Goal: Communication & Community: Answer question/provide support

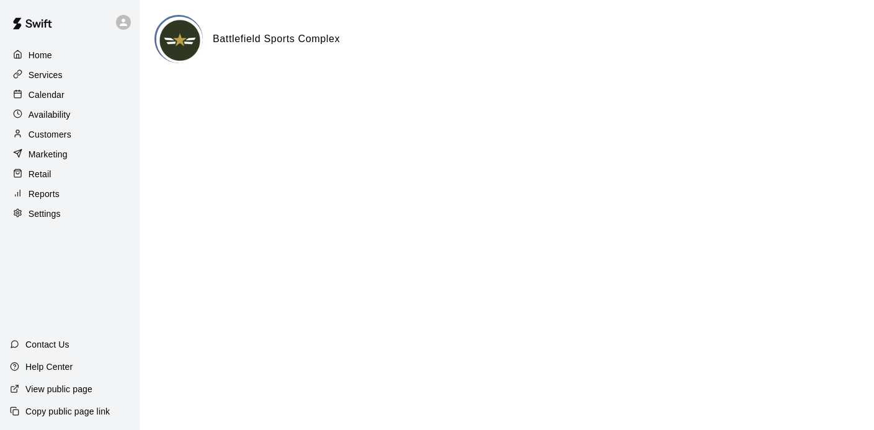
click at [55, 98] on p "Calendar" at bounding box center [47, 95] width 36 height 12
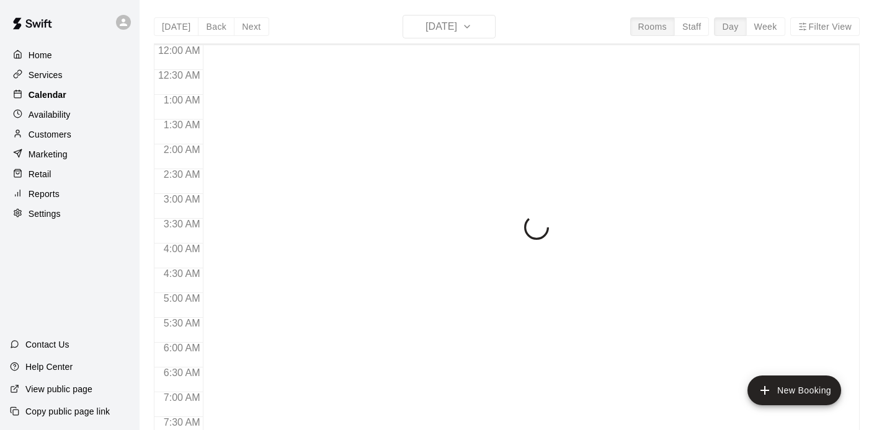
scroll to position [482, 0]
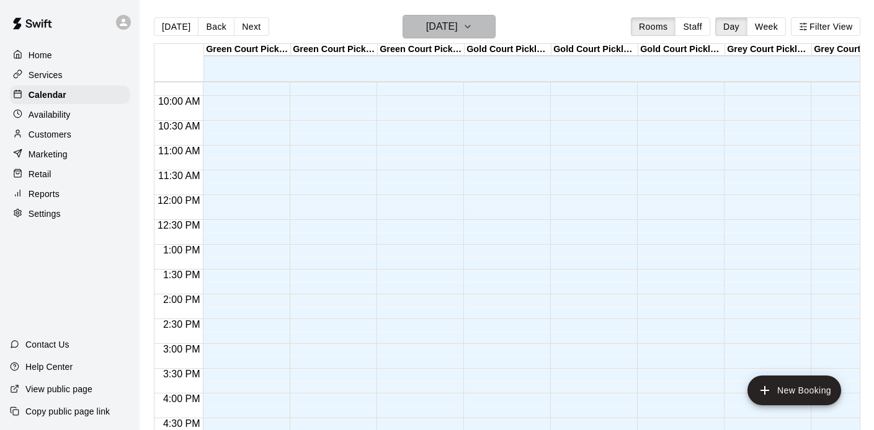
click at [451, 25] on h6 "[DATE]" at bounding box center [442, 26] width 32 height 17
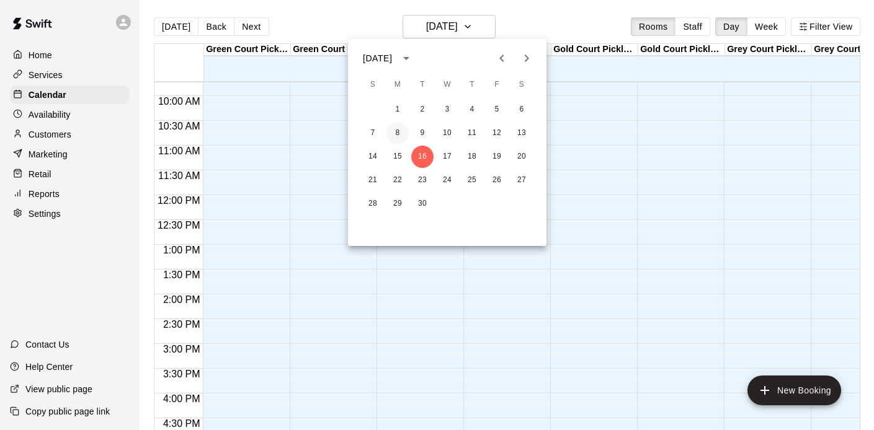
click at [397, 127] on button "8" at bounding box center [397, 133] width 22 height 22
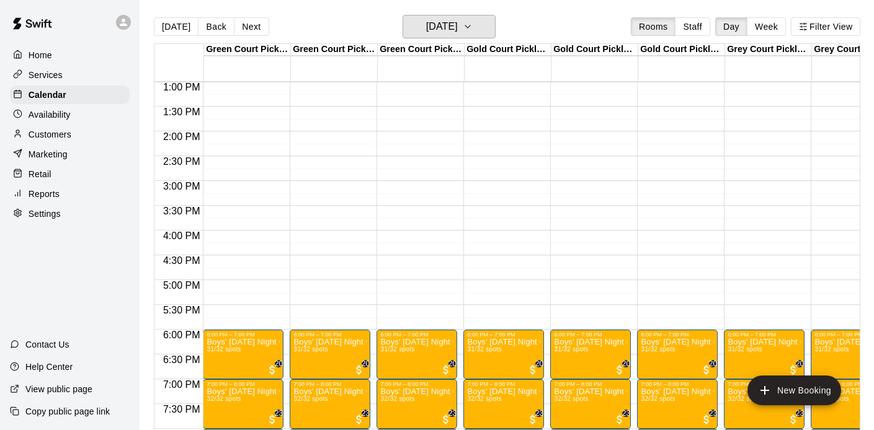
scroll to position [647, 0]
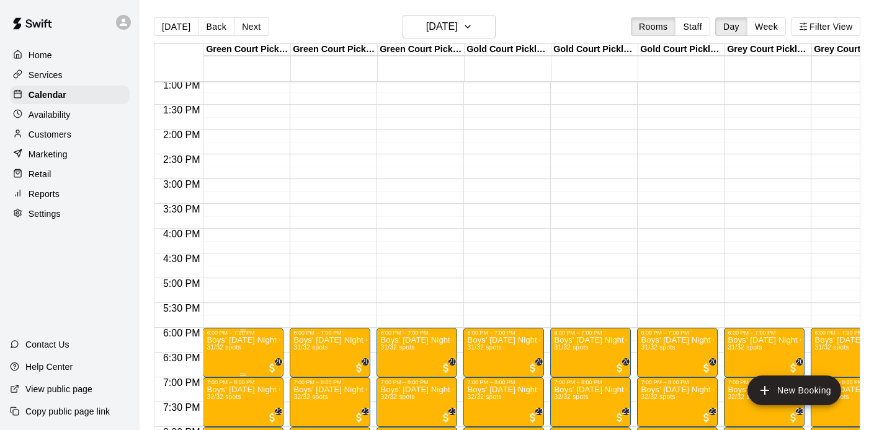
click at [238, 340] on p "Boys' [DATE] Night Competitive Rec. League - Grades 3/4" at bounding box center [242, 340] width 73 height 0
click at [219, 375] on img "edit" at bounding box center [220, 378] width 14 height 14
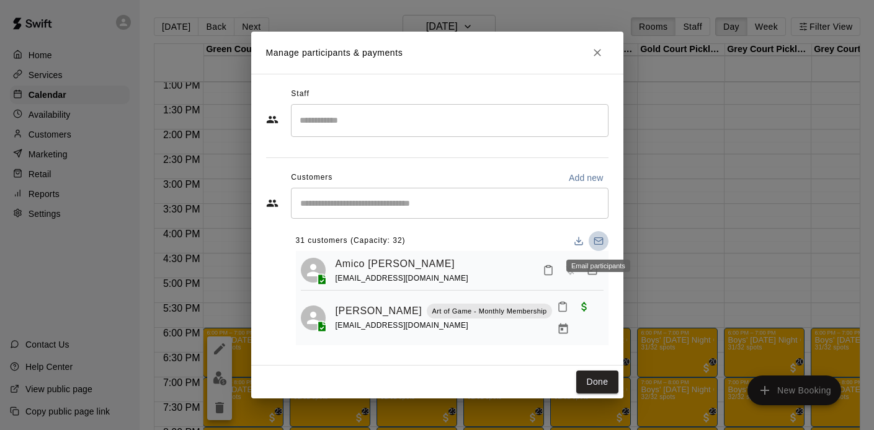
click at [599, 238] on rect "Email participants" at bounding box center [598, 241] width 8 height 7
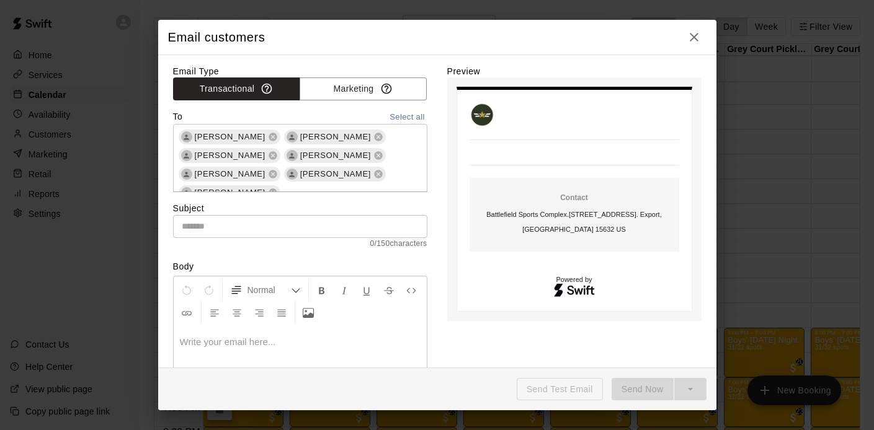
click at [325, 235] on input "text" at bounding box center [300, 226] width 254 height 23
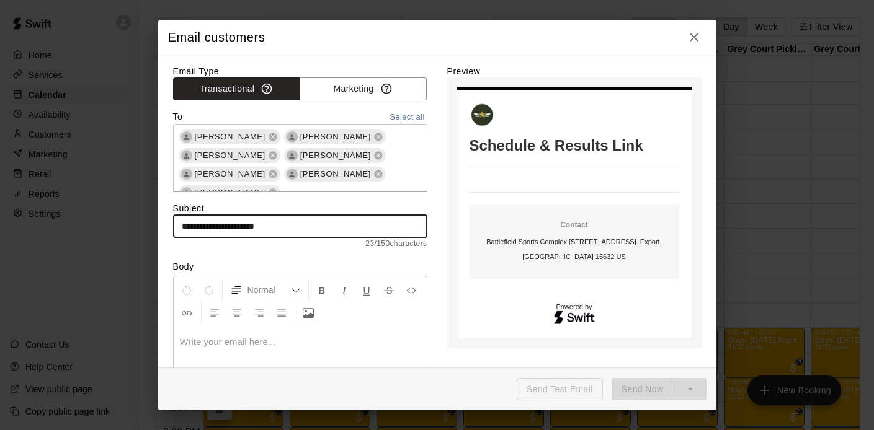
type input "**********"
click at [270, 343] on p at bounding box center [300, 342] width 241 height 12
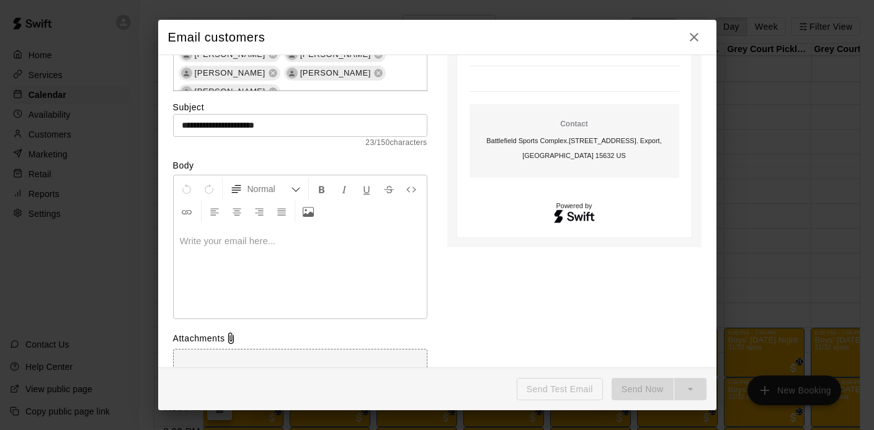
scroll to position [115, 0]
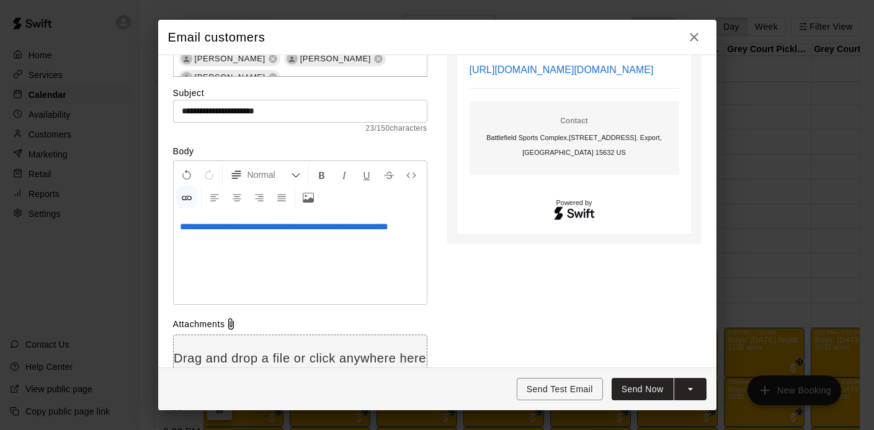
click at [181, 223] on span "**********" at bounding box center [284, 226] width 208 height 9
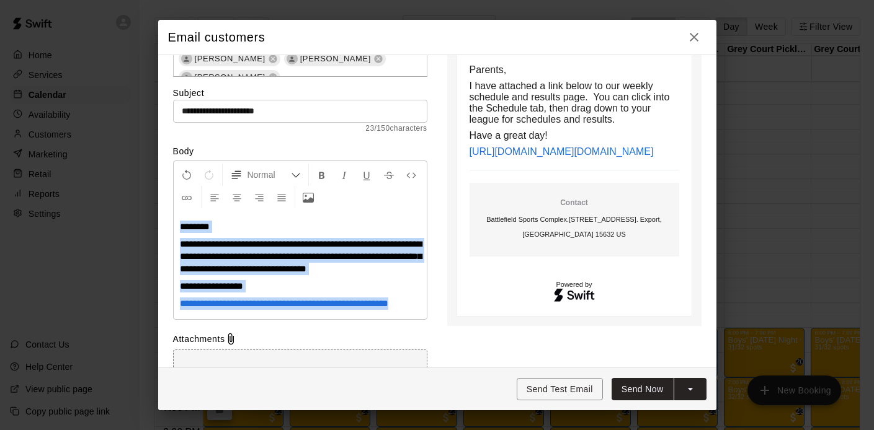
drag, startPoint x: 250, startPoint y: 319, endPoint x: 181, endPoint y: 225, distance: 116.2
click at [181, 225] on div "**********" at bounding box center [300, 265] width 253 height 108
copy div "**********"
click at [630, 384] on button "Send Now" at bounding box center [642, 389] width 62 height 23
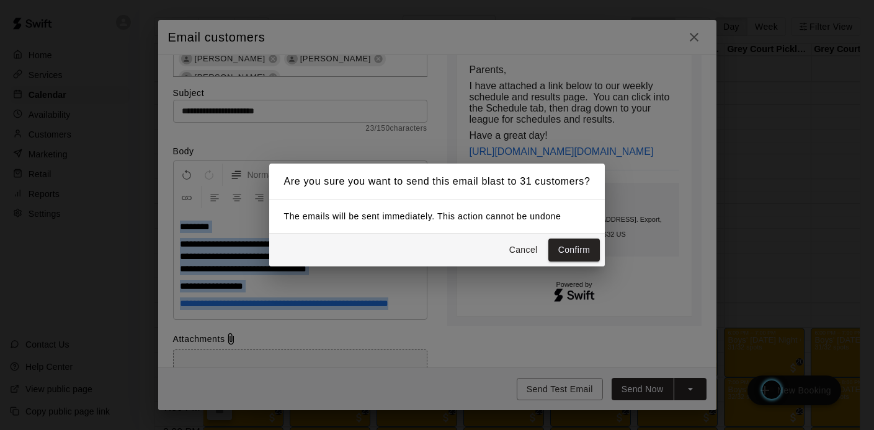
click at [572, 247] on button "Confirm" at bounding box center [574, 250] width 52 height 23
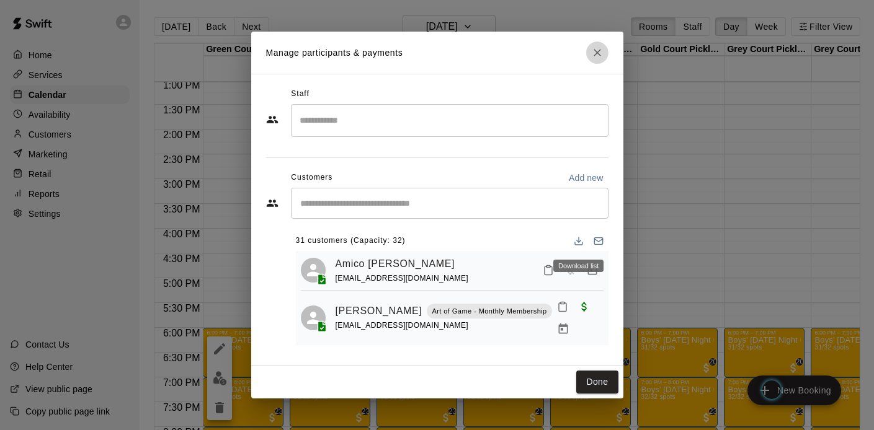
click at [595, 46] on icon "Close" at bounding box center [597, 52] width 12 height 12
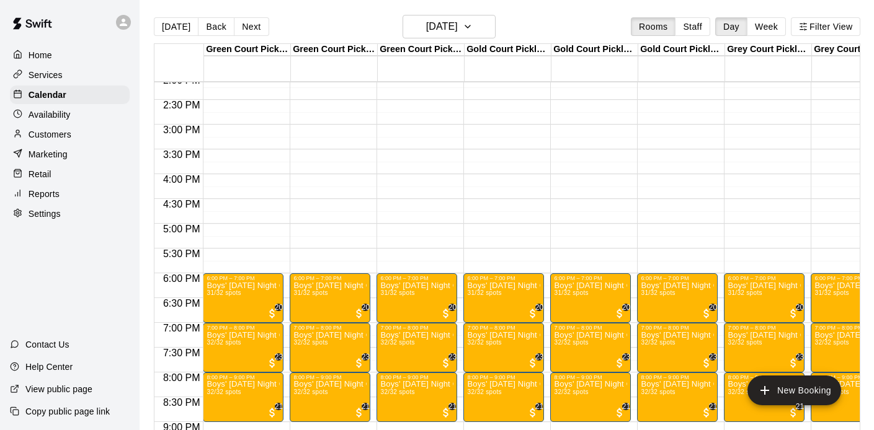
scroll to position [720, 0]
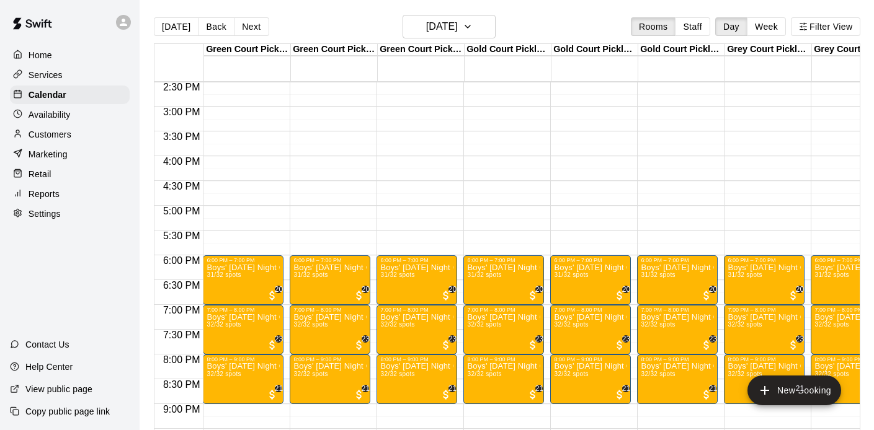
click at [224, 355] on img "edit" at bounding box center [220, 356] width 14 height 14
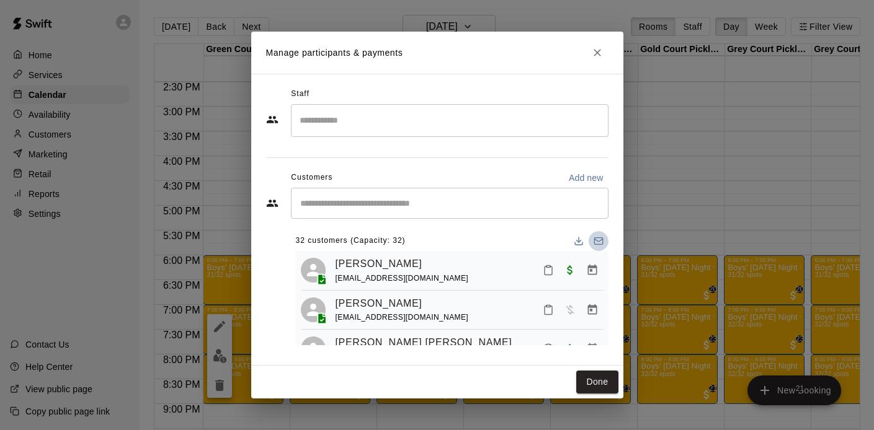
click at [596, 238] on rect "Email participants" at bounding box center [598, 241] width 8 height 7
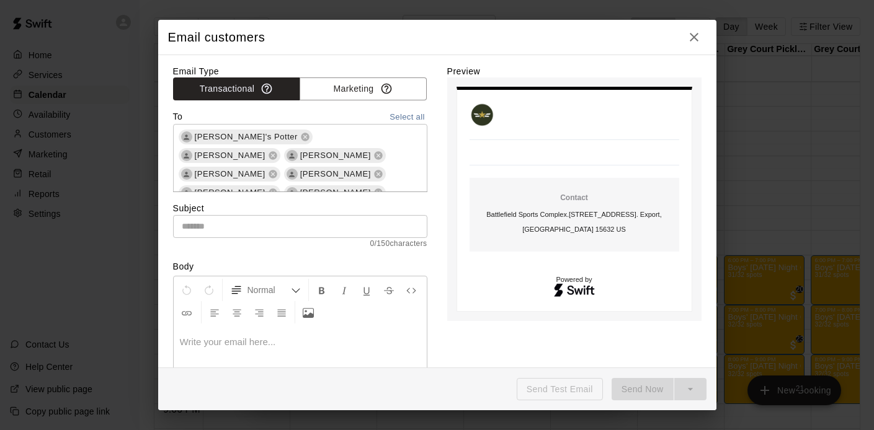
drag, startPoint x: 630, startPoint y: 384, endPoint x: 253, endPoint y: 343, distance: 379.2
click at [253, 343] on p at bounding box center [300, 342] width 241 height 12
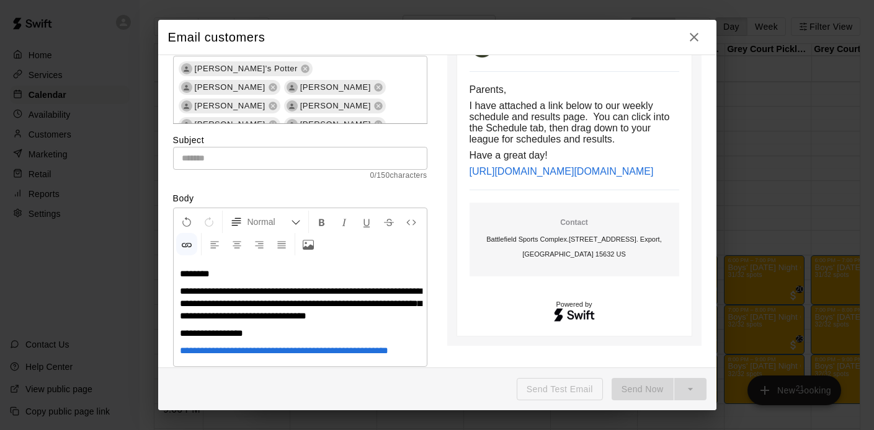
click at [213, 161] on input "text" at bounding box center [300, 158] width 254 height 23
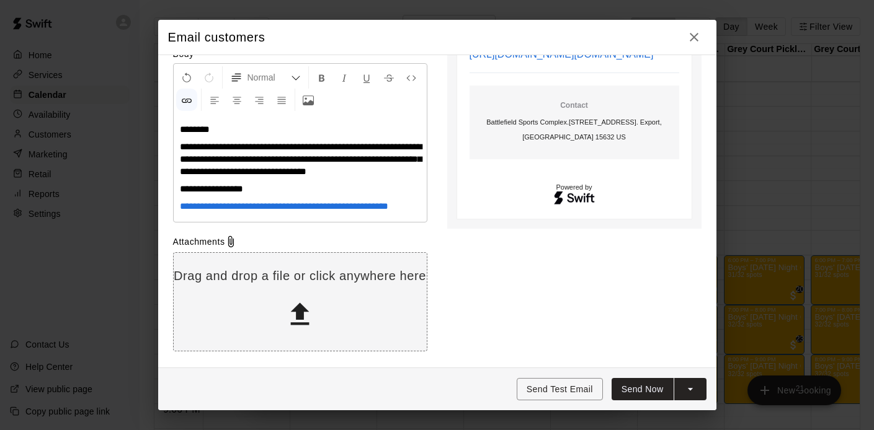
scroll to position [224, 0]
type input "**********"
click at [626, 381] on button "Send Now" at bounding box center [642, 389] width 62 height 23
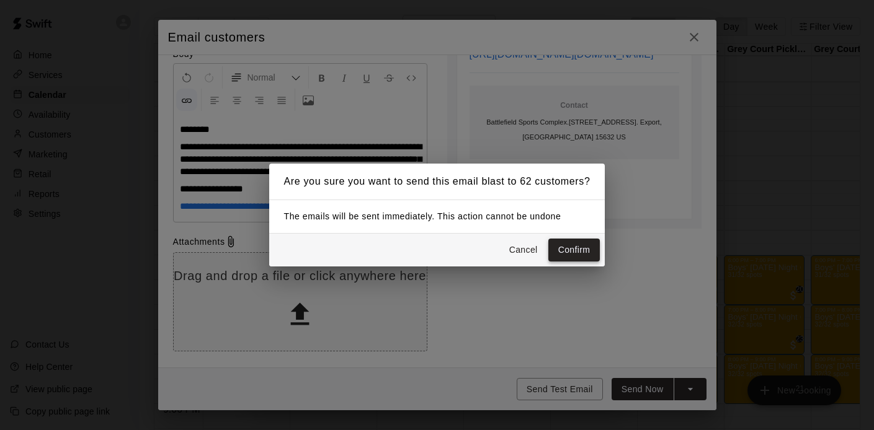
click at [564, 244] on button "Confirm" at bounding box center [574, 250] width 52 height 23
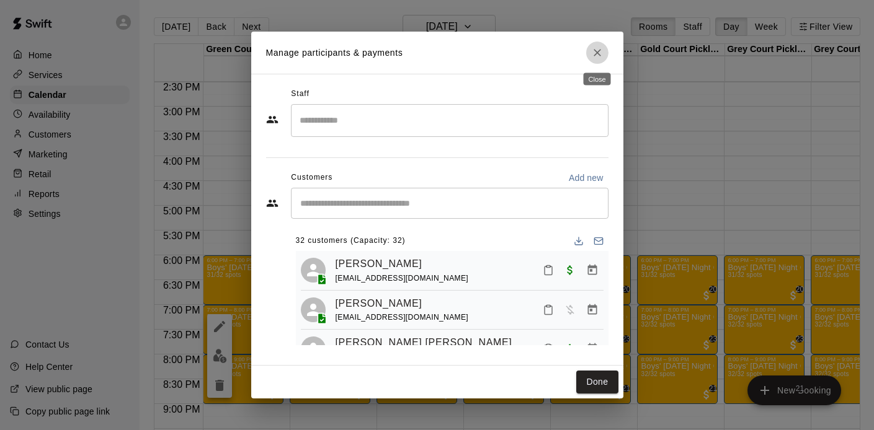
click at [598, 58] on icon "Close" at bounding box center [597, 52] width 12 height 12
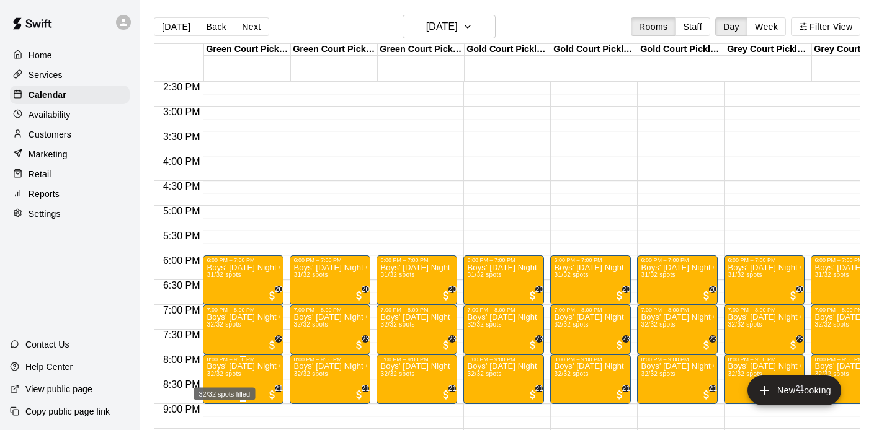
click at [234, 378] on span "32/32 spots" at bounding box center [223, 374] width 34 height 7
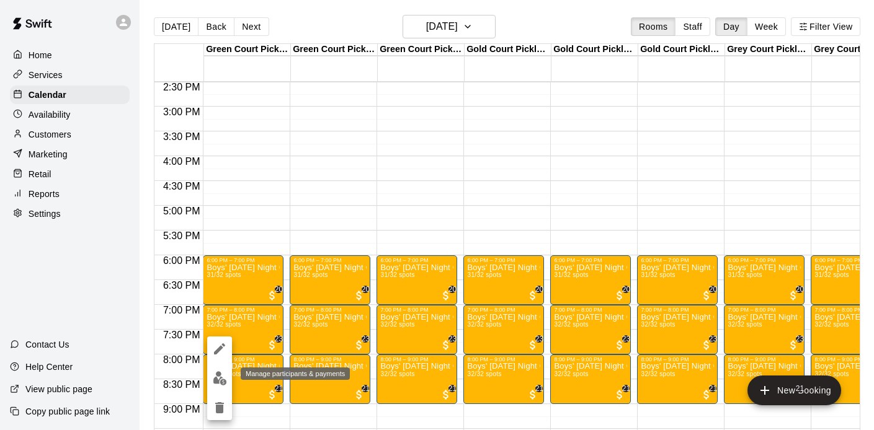
click at [216, 377] on img "edit" at bounding box center [220, 378] width 14 height 14
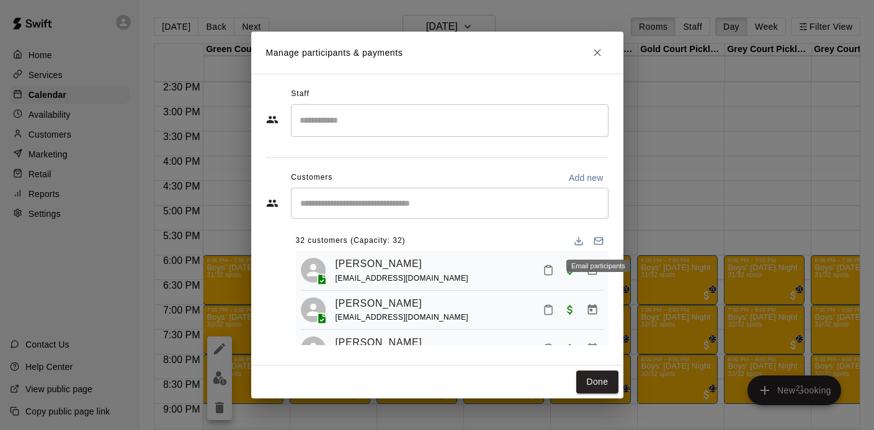
click at [595, 237] on icon "Email participants" at bounding box center [598, 241] width 10 height 10
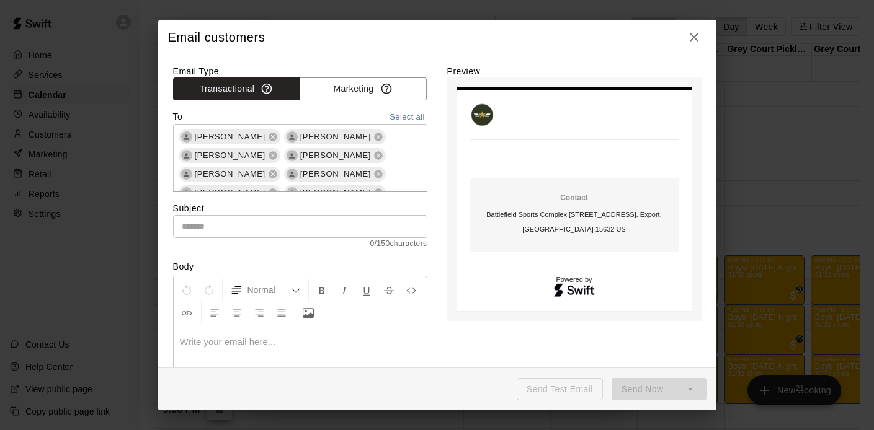
click at [293, 348] on div at bounding box center [300, 373] width 253 height 93
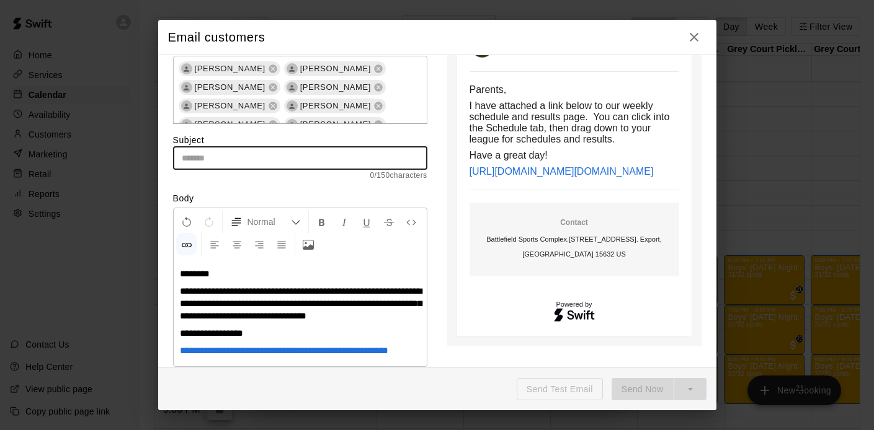
click at [247, 156] on input "text" at bounding box center [300, 158] width 254 height 23
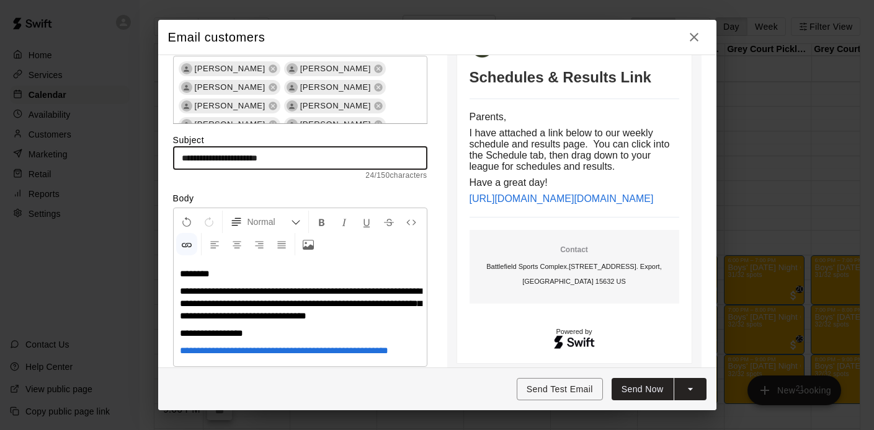
type input "**********"
click at [648, 387] on button "Send Now" at bounding box center [642, 389] width 62 height 23
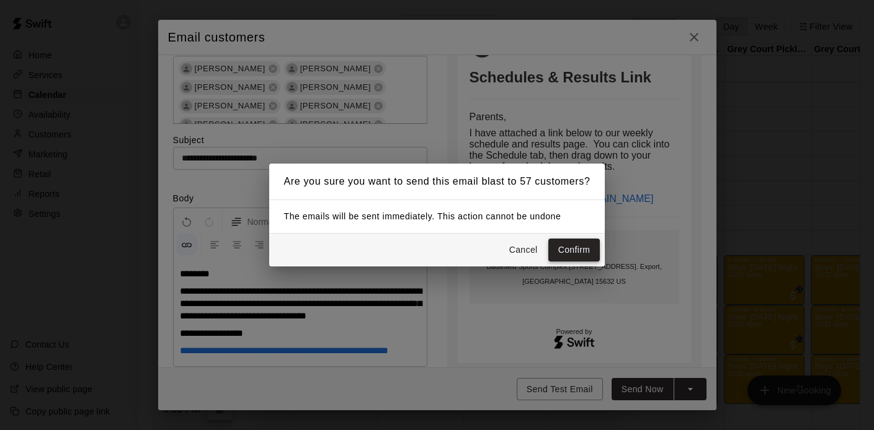
click at [565, 241] on button "Confirm" at bounding box center [574, 250] width 52 height 23
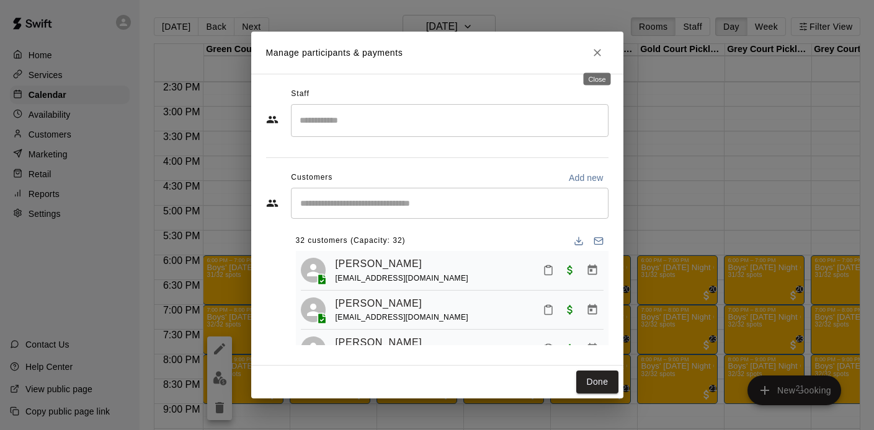
click at [598, 59] on button "Close" at bounding box center [597, 53] width 22 height 22
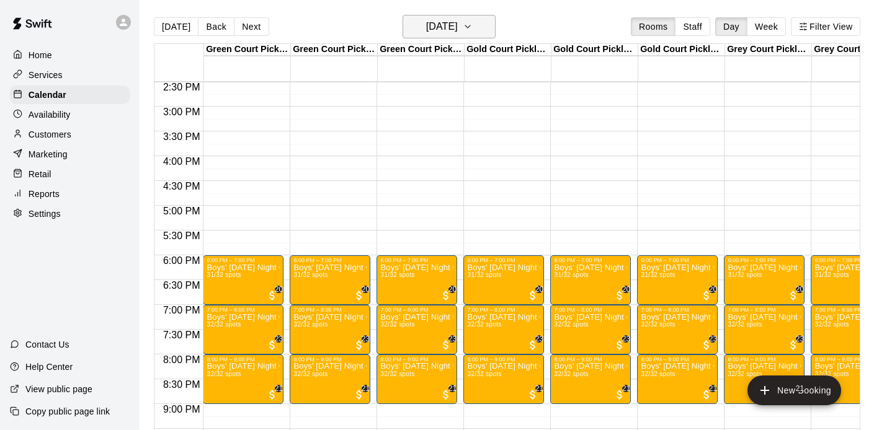
click at [437, 27] on h6 "[DATE]" at bounding box center [442, 26] width 32 height 17
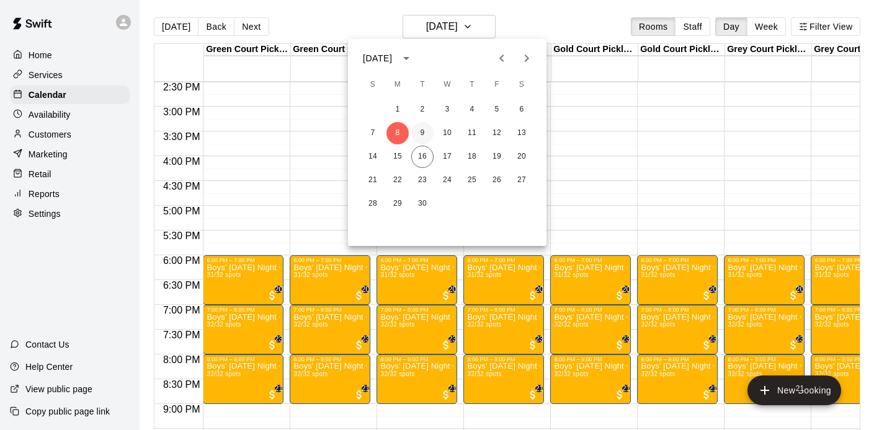
click at [420, 131] on button "9" at bounding box center [422, 133] width 22 height 22
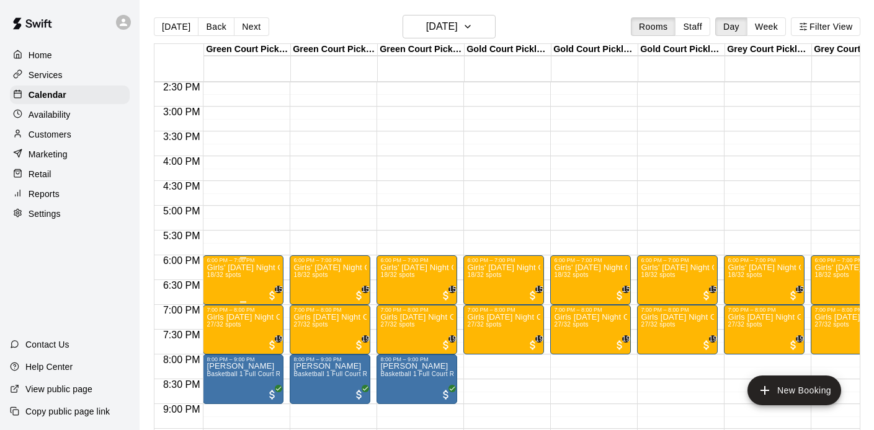
click at [249, 268] on p "Girls' [DATE] Night Competitive Rec. League - Grades 3/4" at bounding box center [242, 268] width 73 height 0
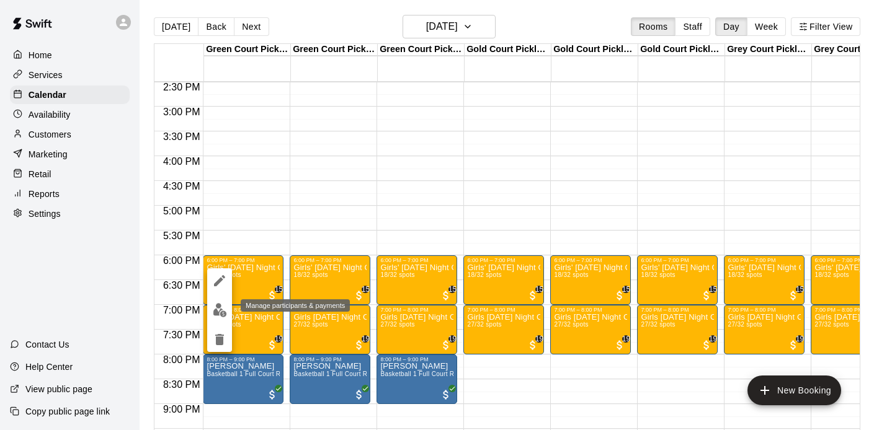
click at [220, 308] on img "edit" at bounding box center [220, 310] width 14 height 14
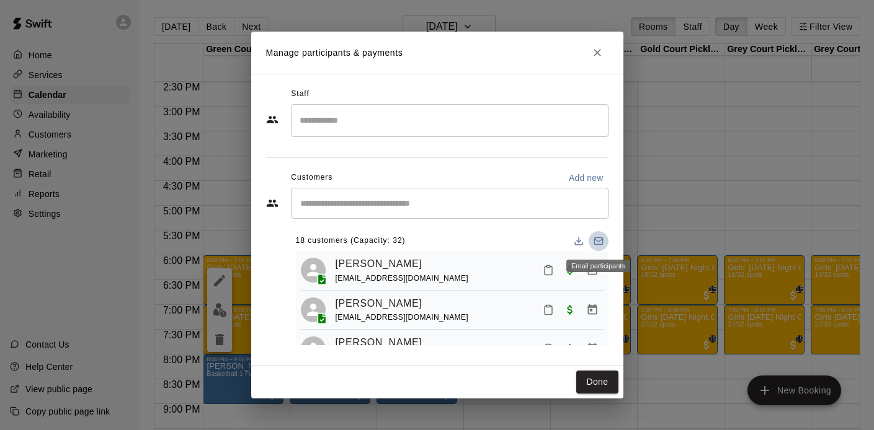
click at [595, 238] on rect "Email participants" at bounding box center [598, 241] width 8 height 7
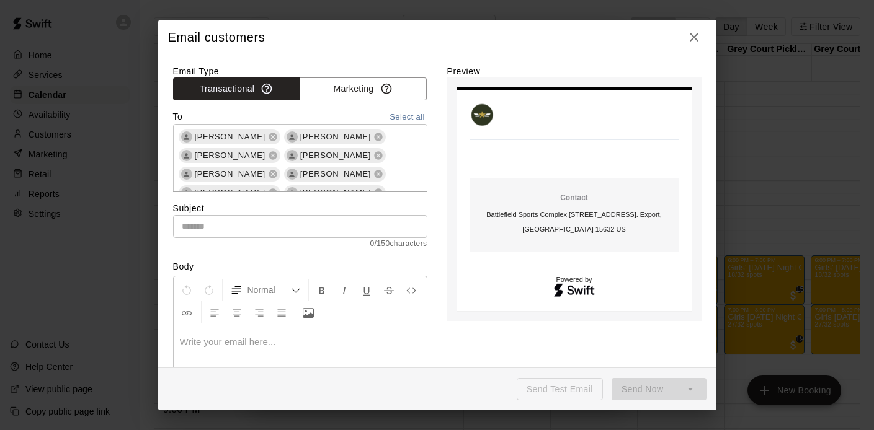
click at [260, 339] on p at bounding box center [300, 342] width 241 height 12
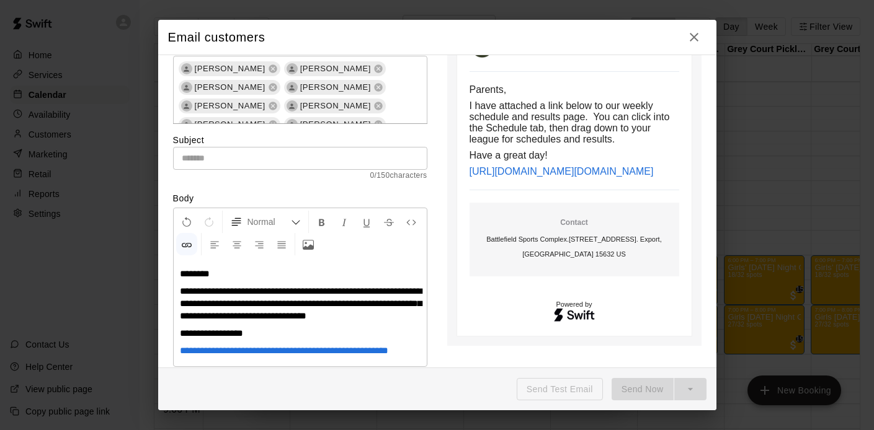
click at [223, 159] on input "text" at bounding box center [300, 158] width 254 height 23
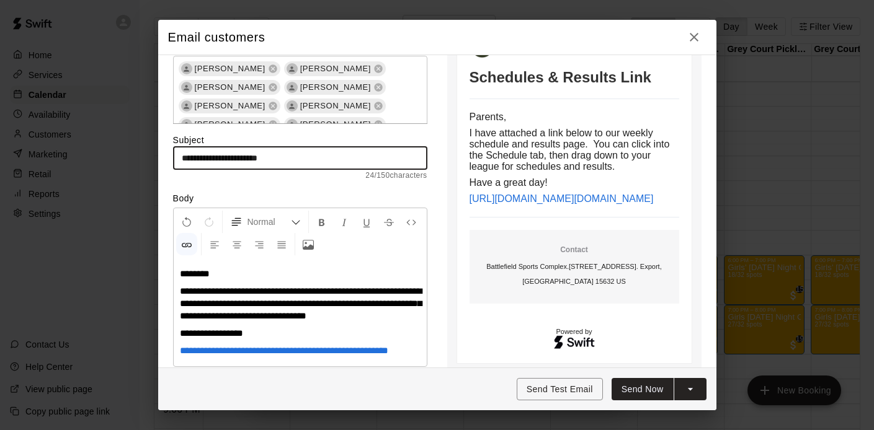
type input "**********"
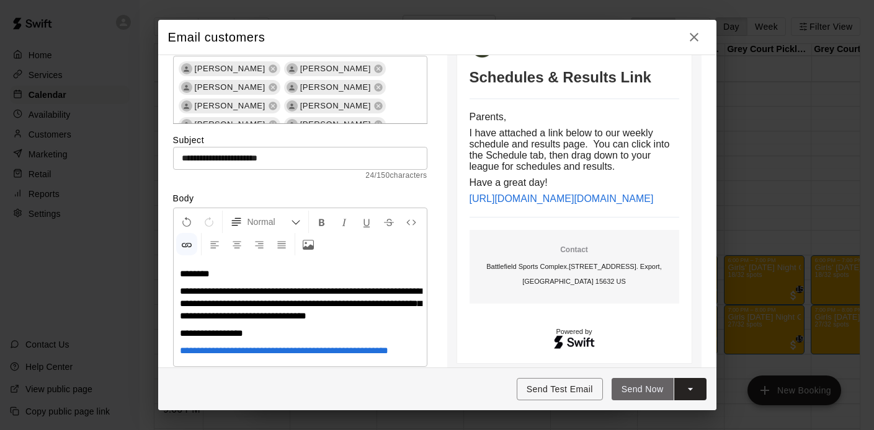
click at [644, 386] on button "Send Now" at bounding box center [642, 389] width 62 height 23
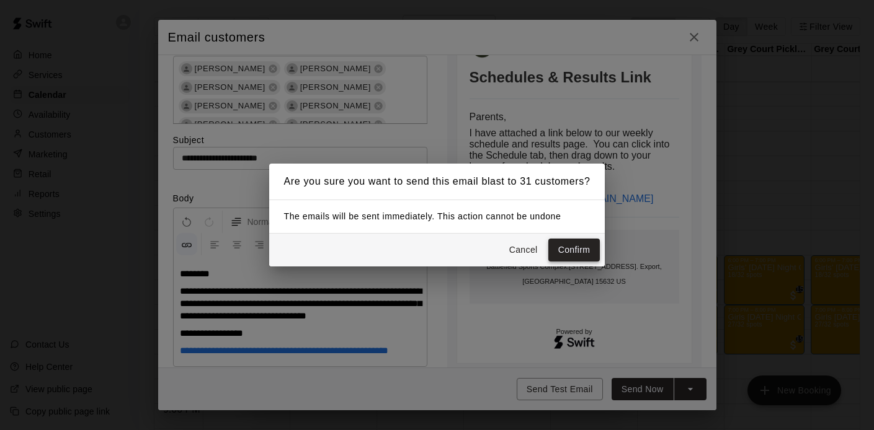
click at [575, 247] on button "Confirm" at bounding box center [574, 250] width 52 height 23
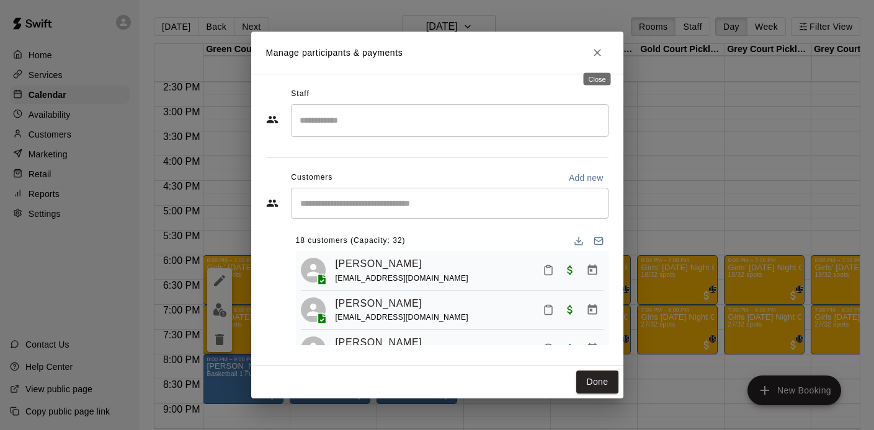
click at [598, 53] on icon "Close" at bounding box center [597, 52] width 12 height 12
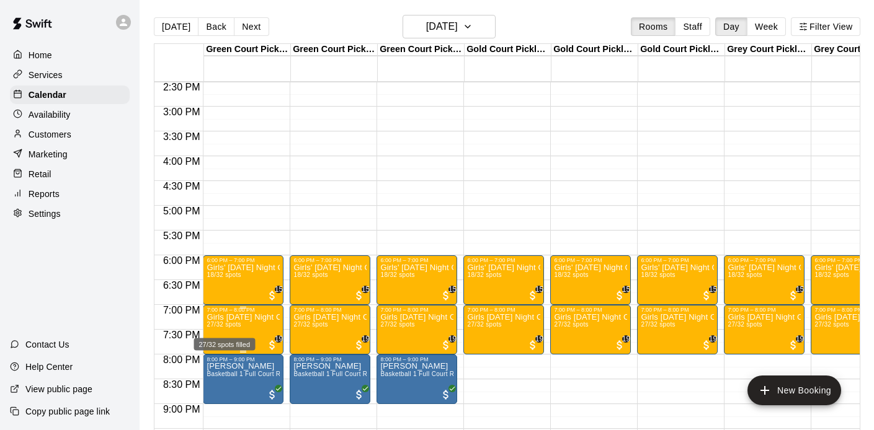
click at [236, 328] on span "27/32 spots" at bounding box center [223, 324] width 34 height 7
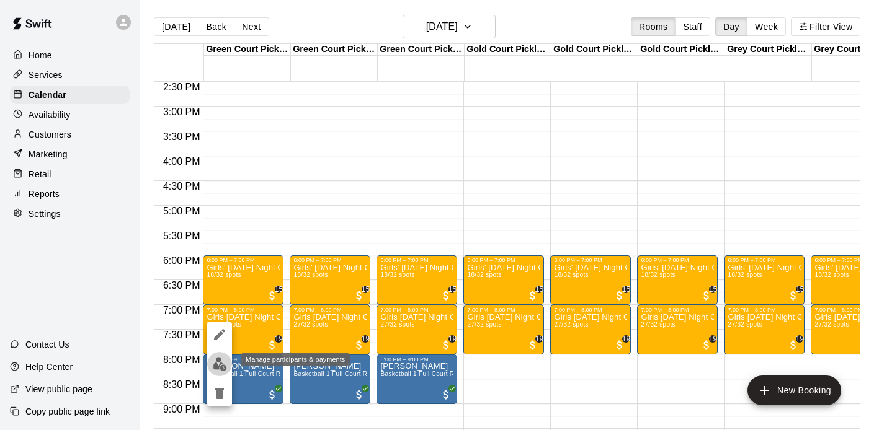
click at [219, 354] on button "edit" at bounding box center [219, 364] width 25 height 24
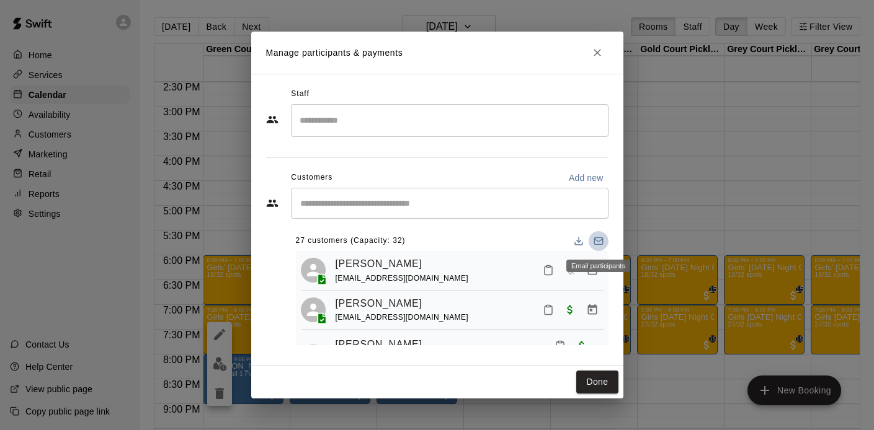
click at [600, 241] on icon "Email participants" at bounding box center [598, 241] width 10 height 10
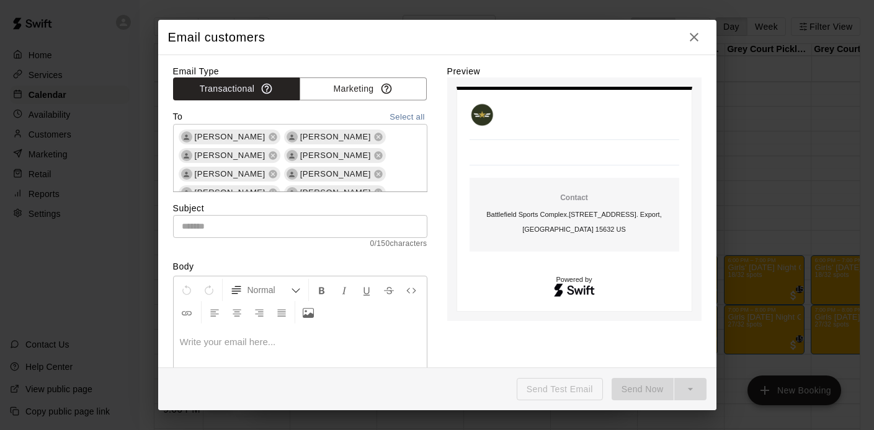
click at [225, 338] on p at bounding box center [300, 342] width 241 height 12
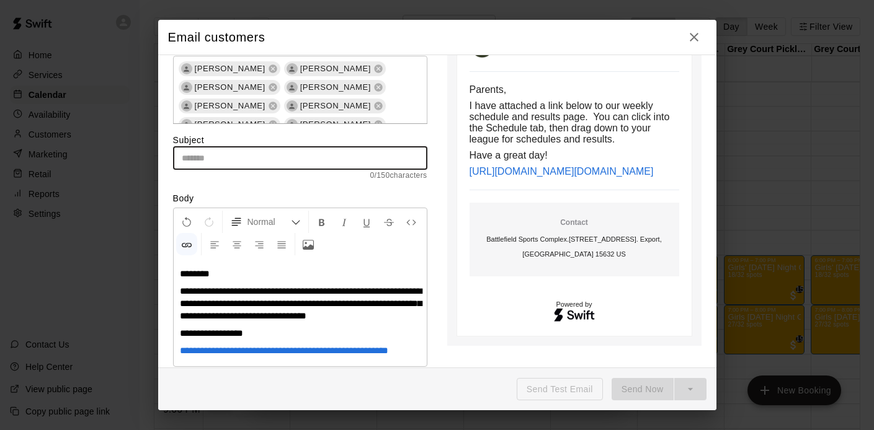
click at [215, 164] on input "text" at bounding box center [300, 158] width 254 height 23
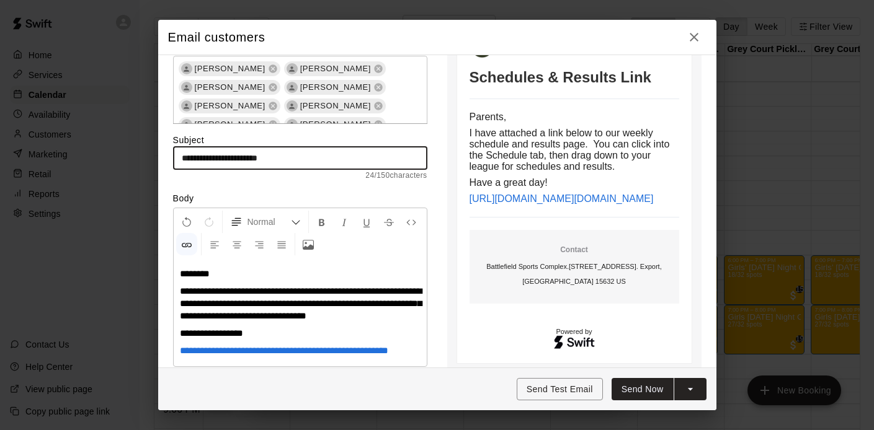
type input "**********"
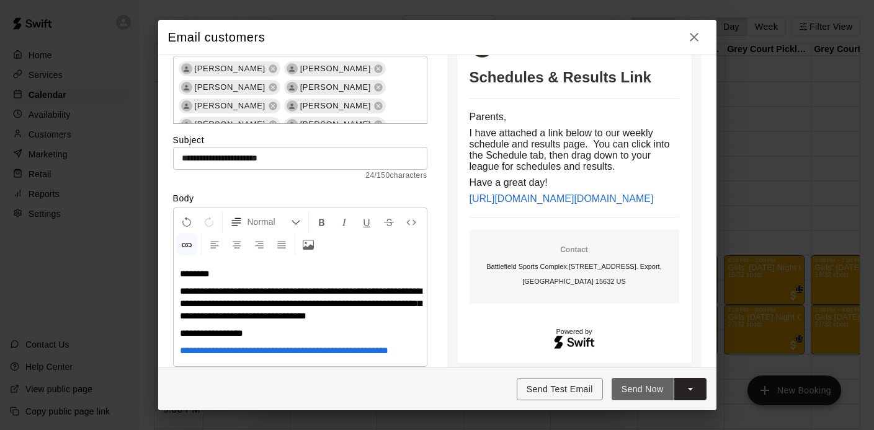
click at [636, 382] on button "Send Now" at bounding box center [642, 389] width 62 height 23
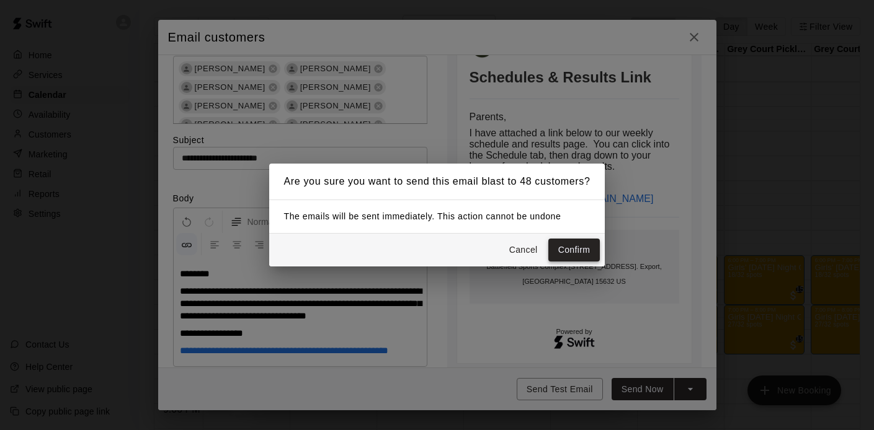
click at [578, 240] on button "Confirm" at bounding box center [574, 250] width 52 height 23
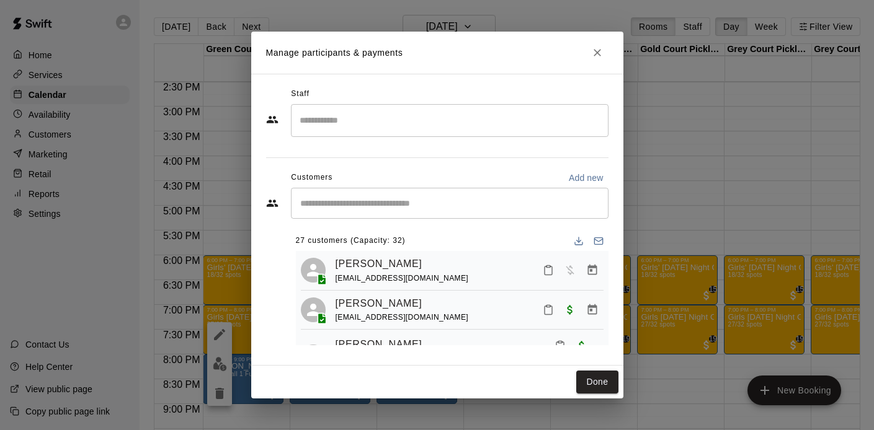
click at [596, 51] on icon "Close" at bounding box center [596, 52] width 7 height 7
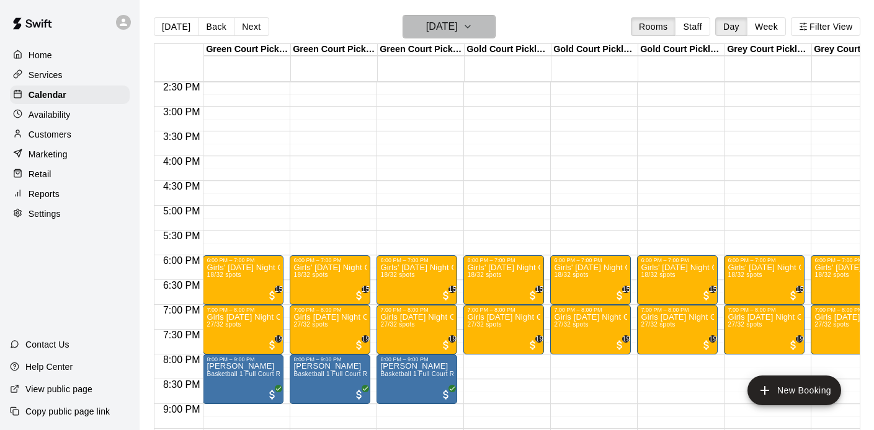
click at [433, 23] on h6 "[DATE]" at bounding box center [442, 26] width 32 height 17
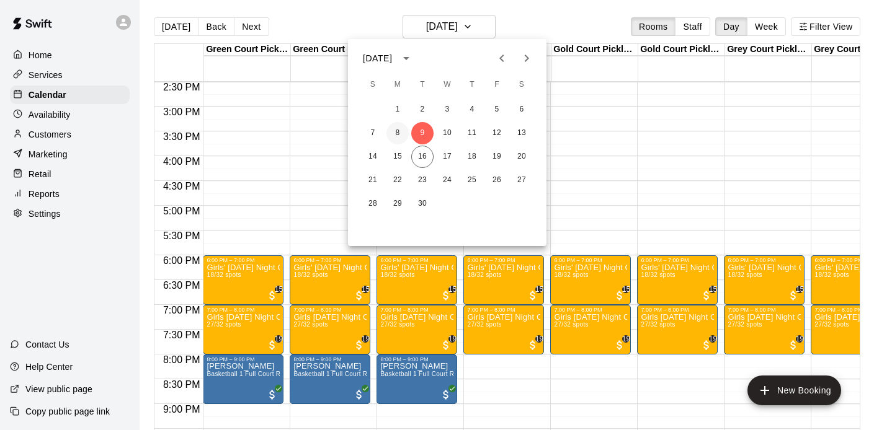
click at [399, 131] on button "8" at bounding box center [397, 133] width 22 height 22
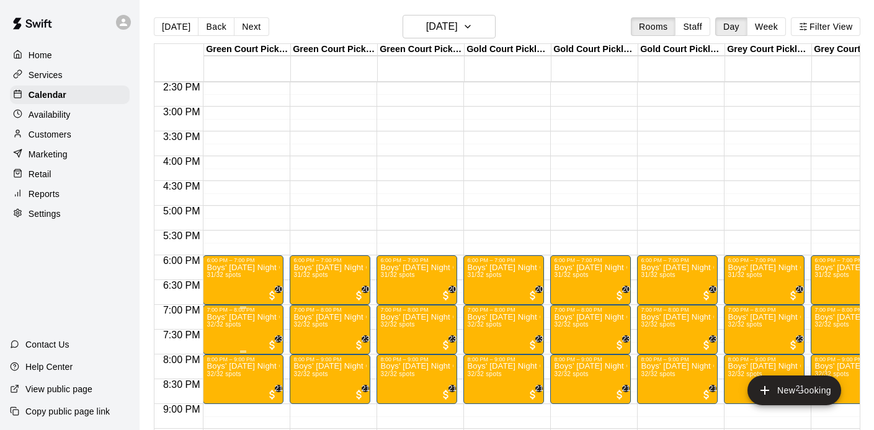
click at [257, 317] on p "Boys' [DATE] Night Competitive Rec. League - Grades 5/6" at bounding box center [242, 317] width 73 height 0
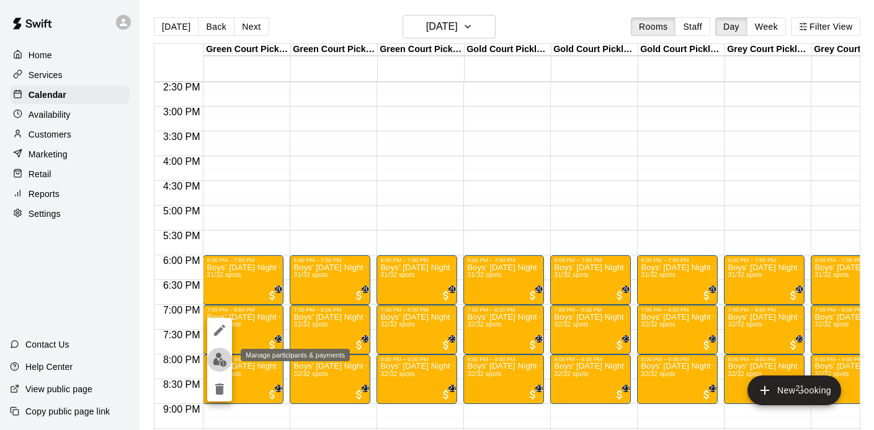
click at [219, 361] on img "edit" at bounding box center [220, 360] width 14 height 14
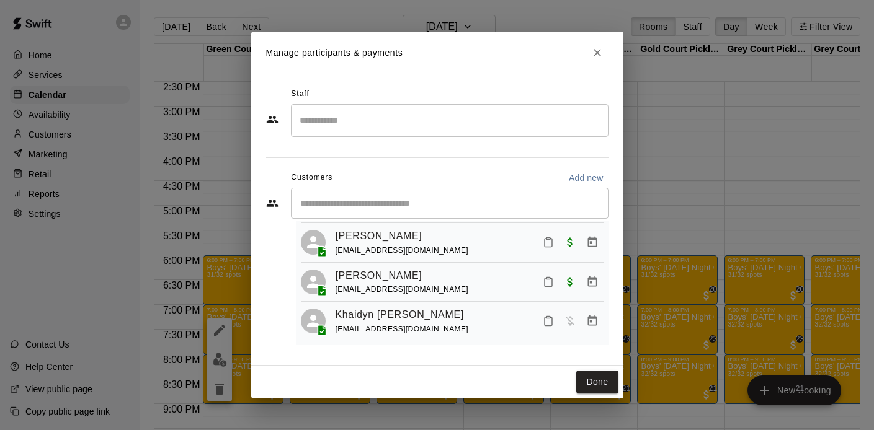
scroll to position [479, 0]
click at [361, 265] on link "[PERSON_NAME]" at bounding box center [378, 273] width 87 height 16
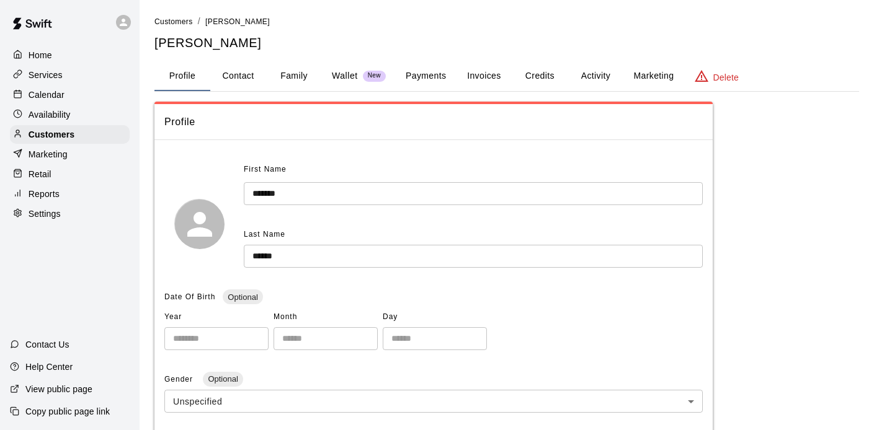
click at [255, 75] on button "Contact" at bounding box center [238, 76] width 56 height 30
select select "**"
